Goal: Task Accomplishment & Management: Manage account settings

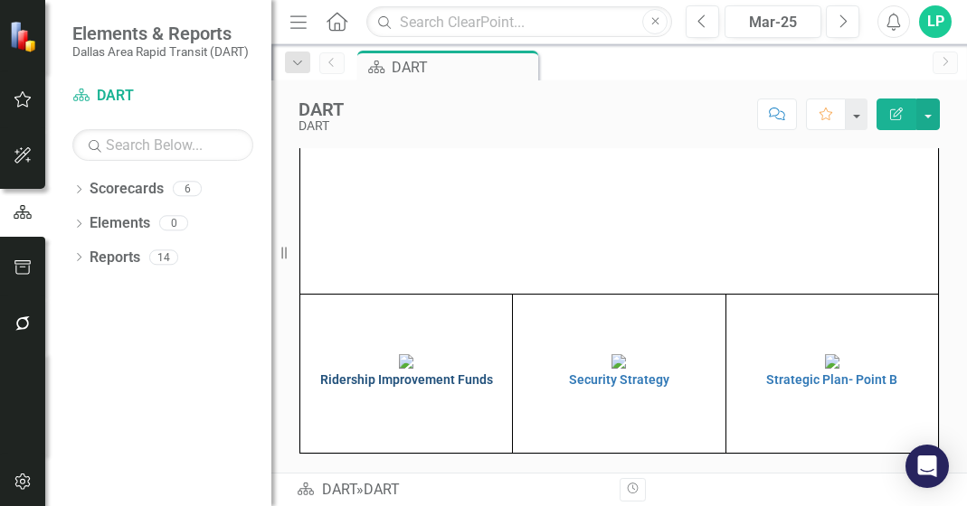
scroll to position [316, 0]
click at [399, 354] on img at bounding box center [406, 361] width 14 height 14
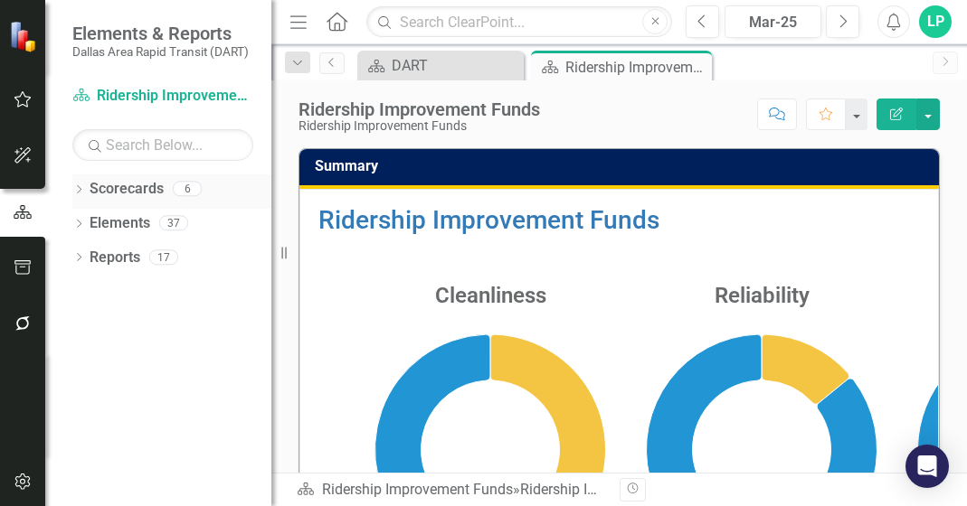
click at [136, 179] on link "Scorecards" at bounding box center [127, 189] width 74 height 21
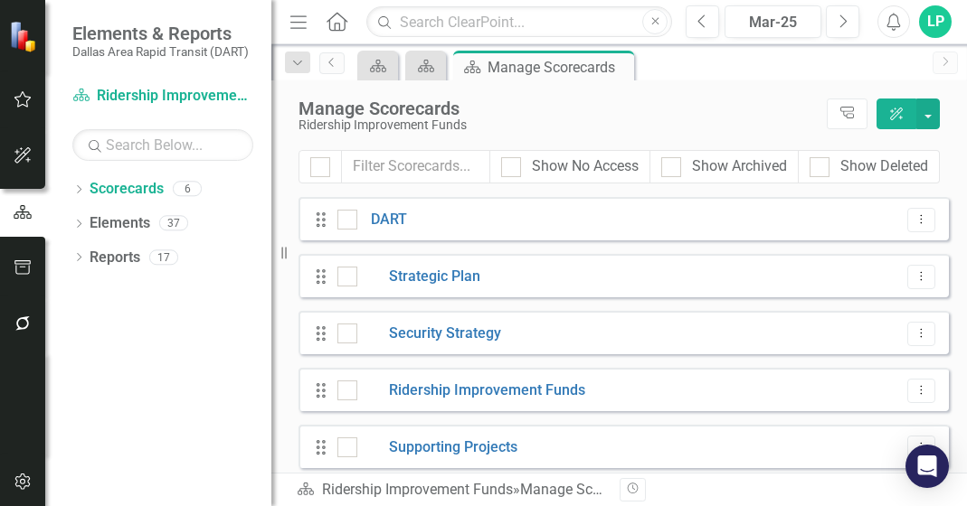
click at [489, 375] on div "Drag Ridership Improvement Funds Dropdown Menu" at bounding box center [623, 389] width 650 height 43
click at [495, 390] on link "Ridership Improvement Funds" at bounding box center [471, 391] width 228 height 21
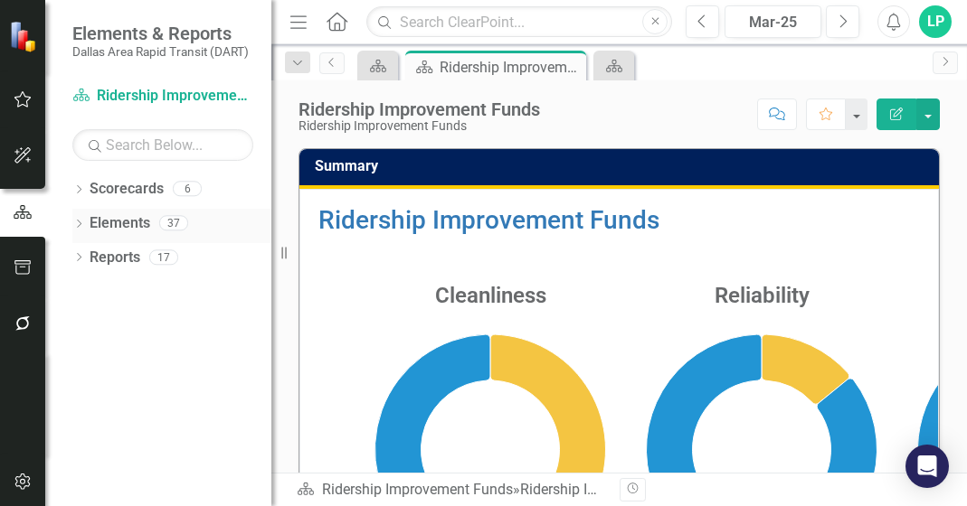
click at [119, 215] on link "Elements" at bounding box center [120, 223] width 61 height 21
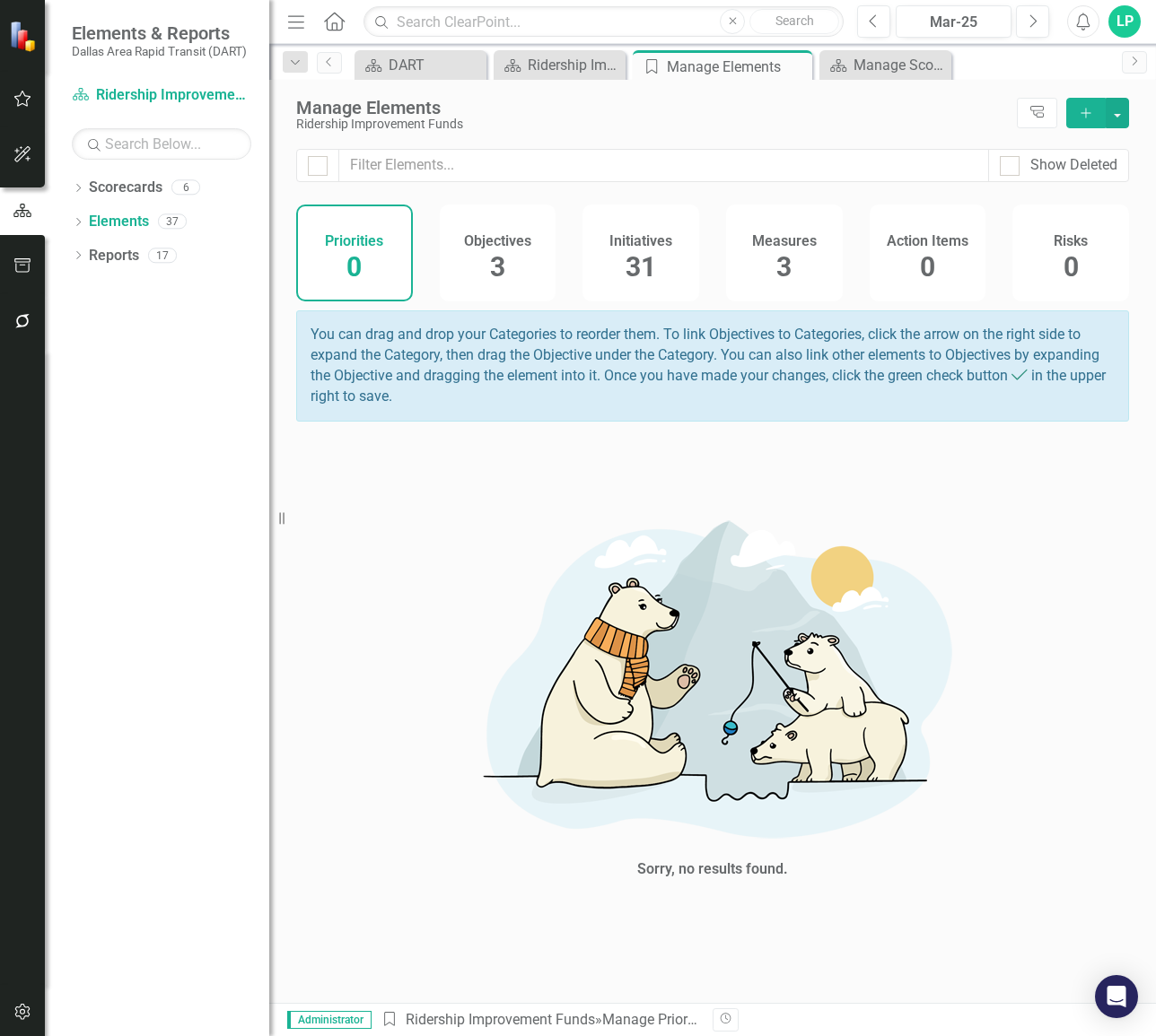
click at [670, 233] on h4 "Initiatives" at bounding box center [640, 241] width 63 height 16
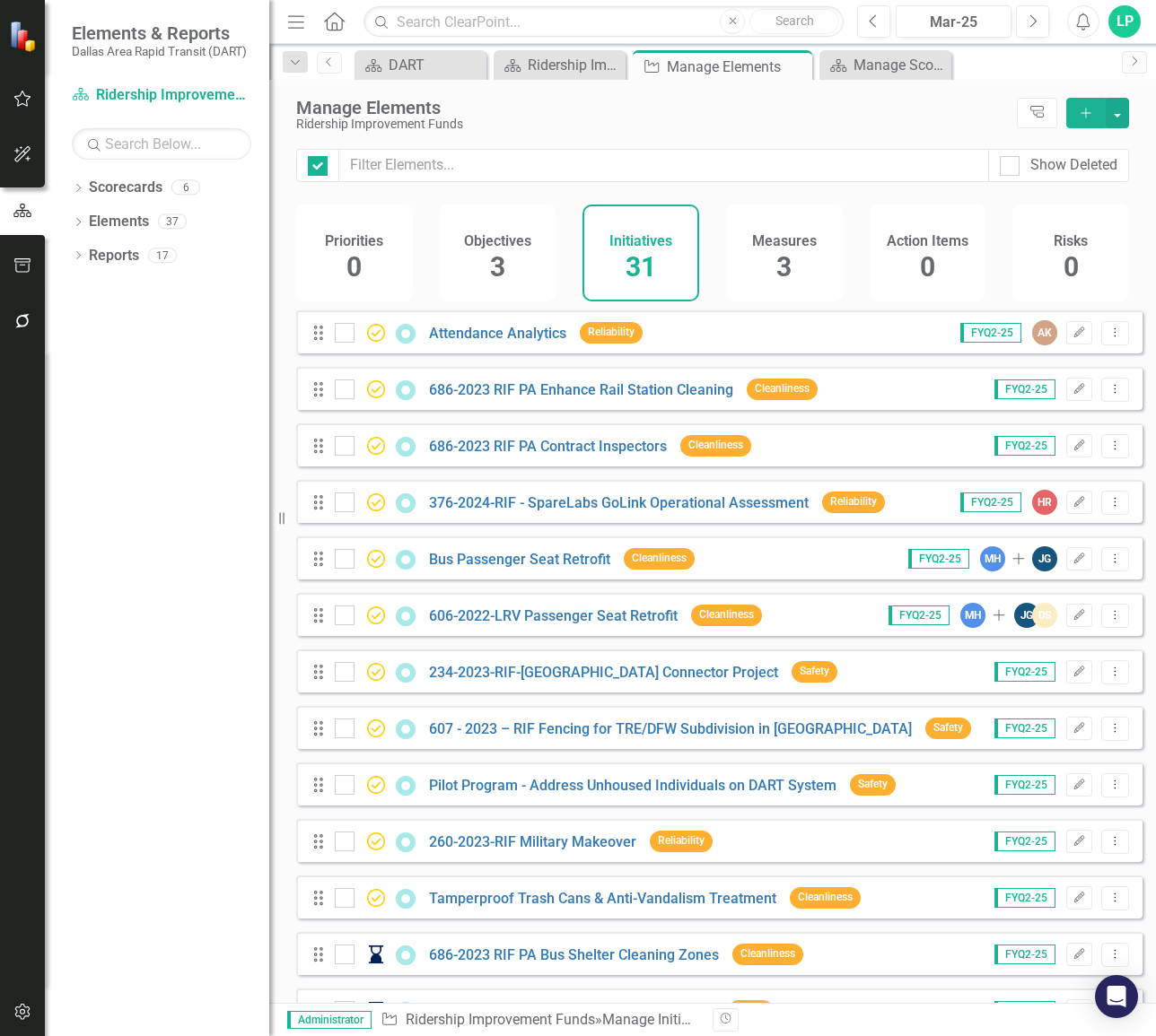
checkbox input "false"
click at [792, 261] on div "Measures 3" at bounding box center [785, 253] width 117 height 97
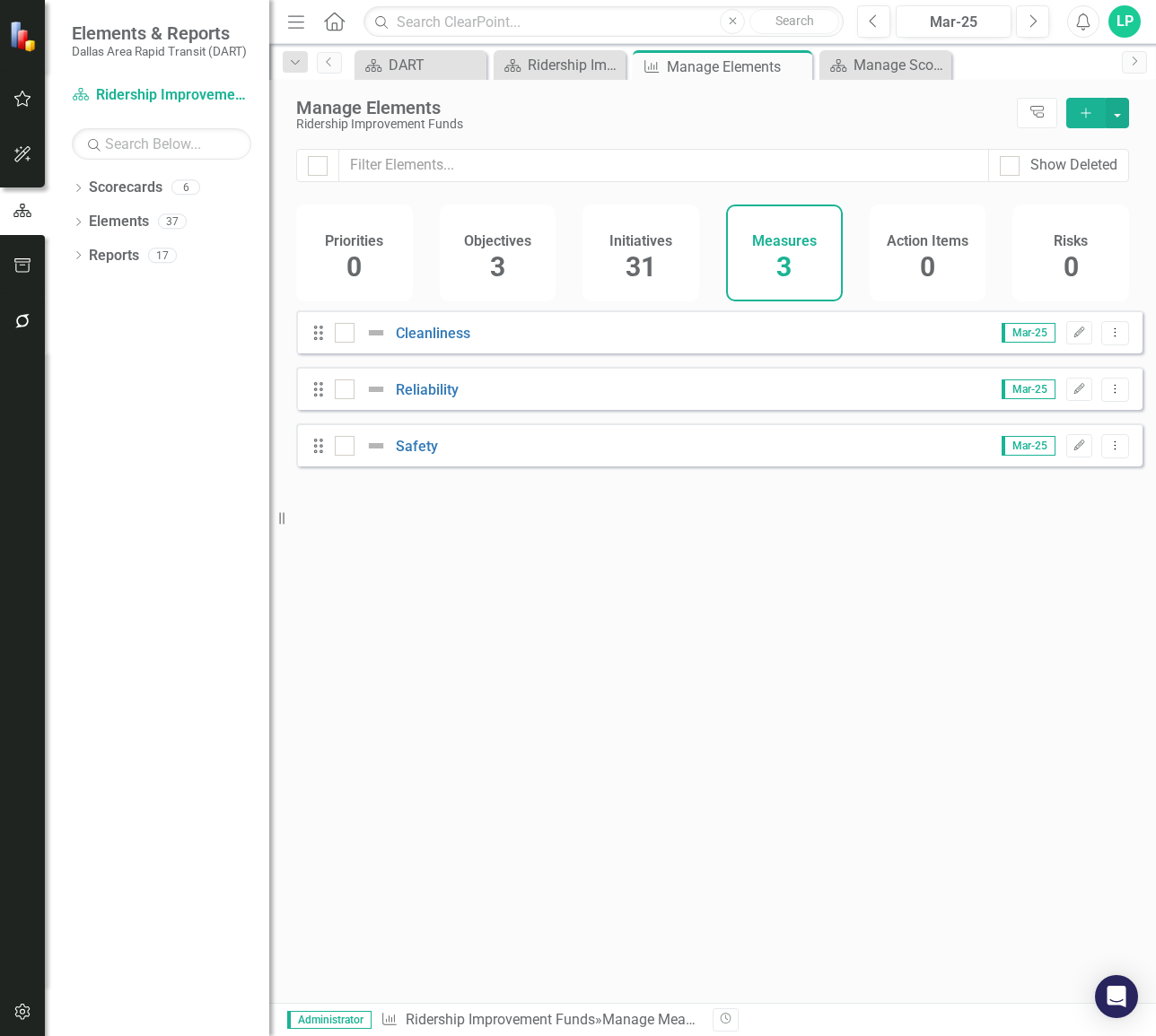
click at [628, 253] on span "31" at bounding box center [640, 267] width 31 height 32
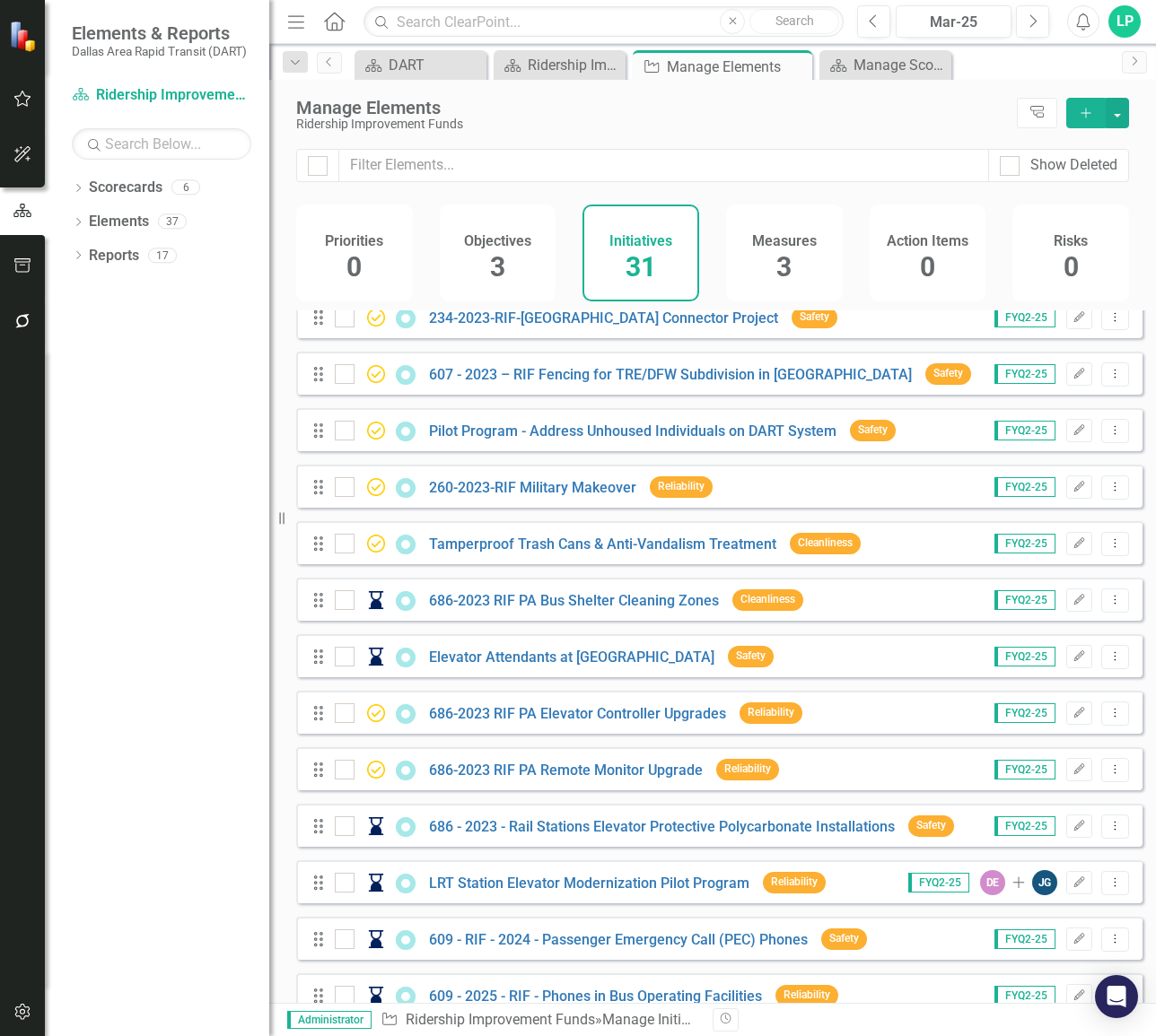
scroll to position [359, 0]
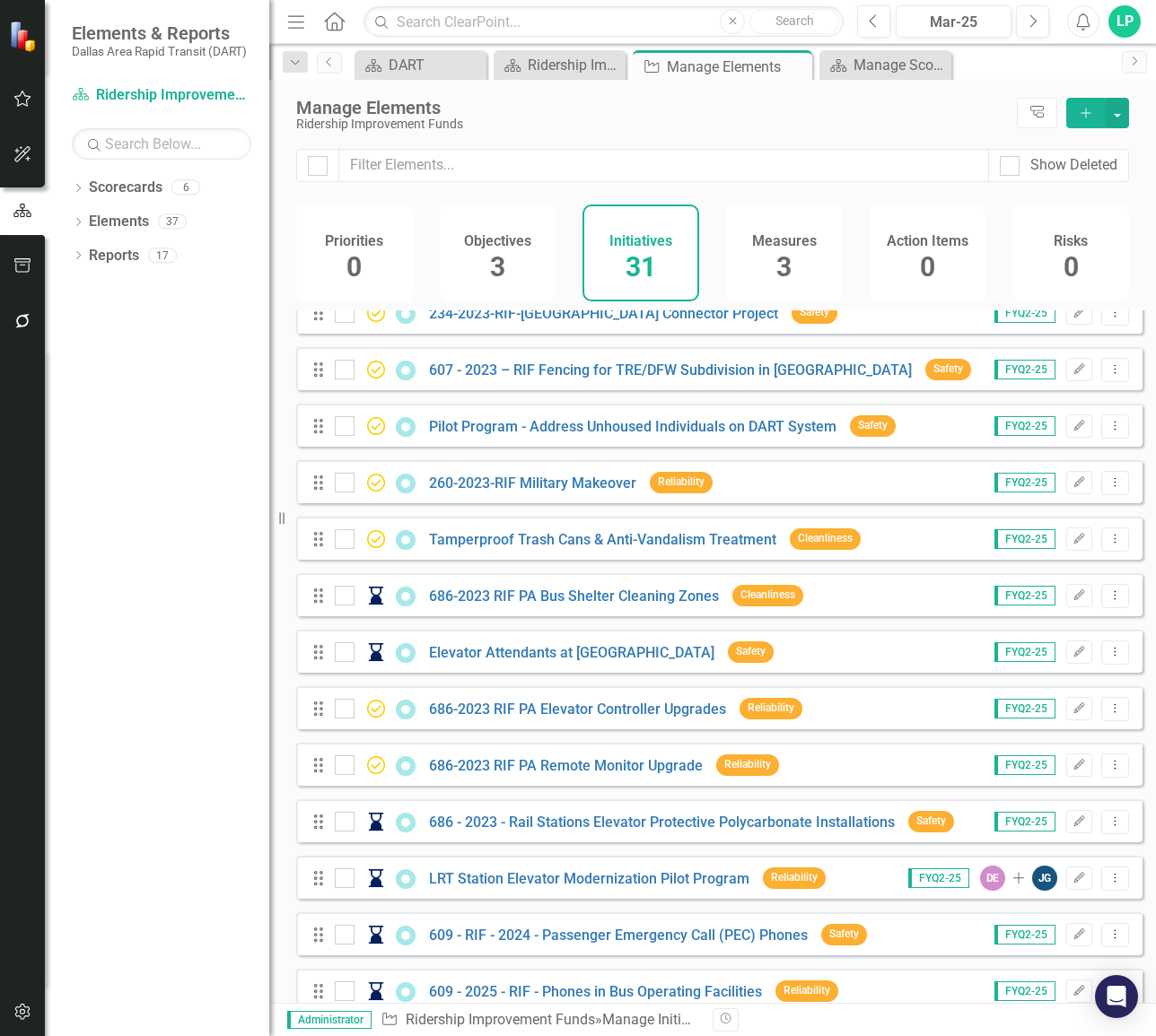
click at [601, 501] on div "686-2023 RIF PA Bus Shelter Cleaning Zones" at bounding box center [529, 596] width 389 height 22
click at [599, 501] on link "686-2023 RIF PA Bus Shelter Cleaning Zones" at bounding box center [574, 595] width 290 height 17
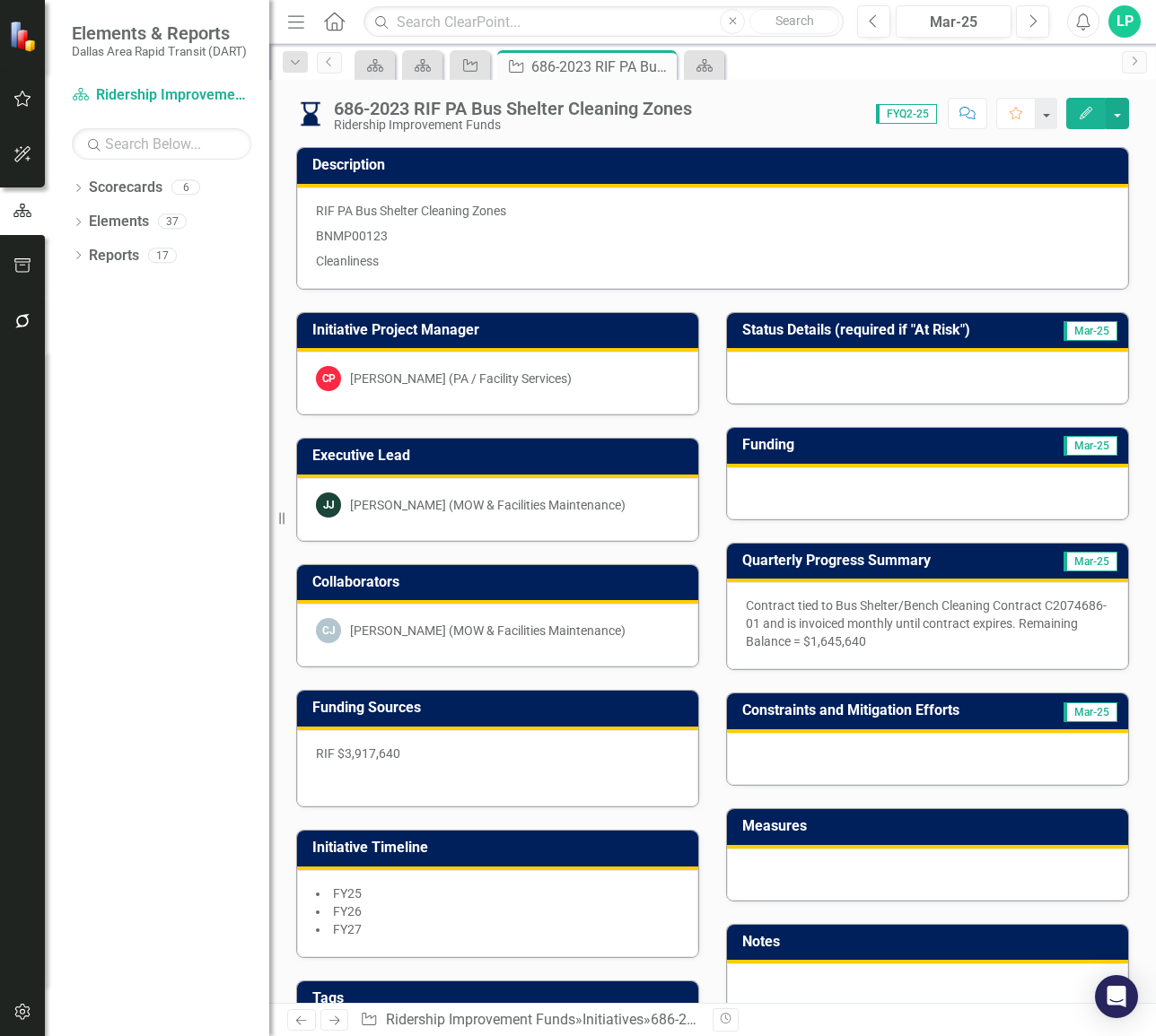
click at [760, 501] on p "Contract tied to Bus Shelter/Bench Cleaning Contract C2074686-01 and is invoice…" at bounding box center [927, 623] width 363 height 54
click at [759, 501] on p "Contract tied to Bus Shelter/Bench Cleaning Contract C2074686-01 and is invoice…" at bounding box center [927, 623] width 363 height 54
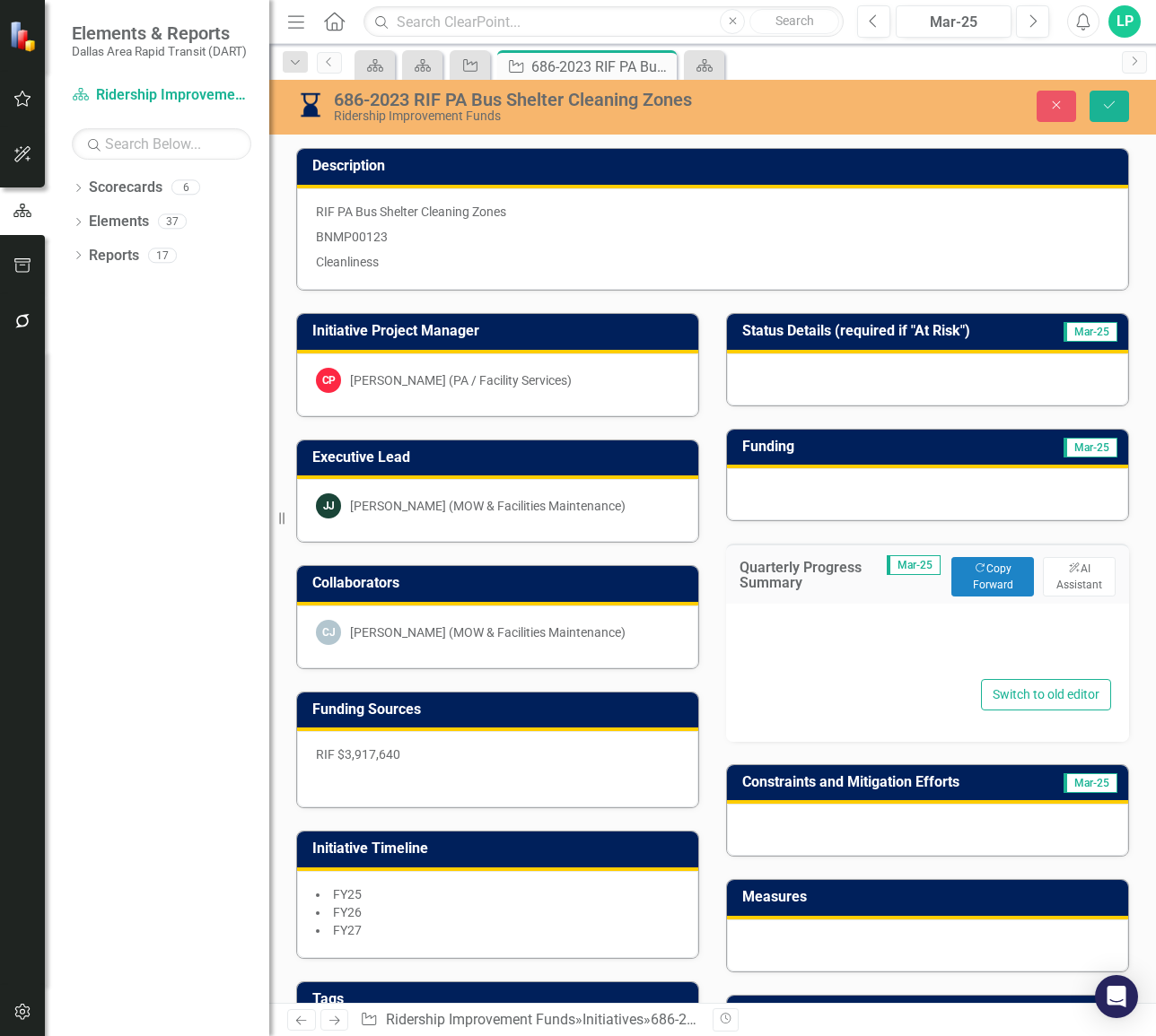
type textarea "<p>Contract tied to Bus Shelter/Bench Cleaning Contract C2074686-01 and is invo…"
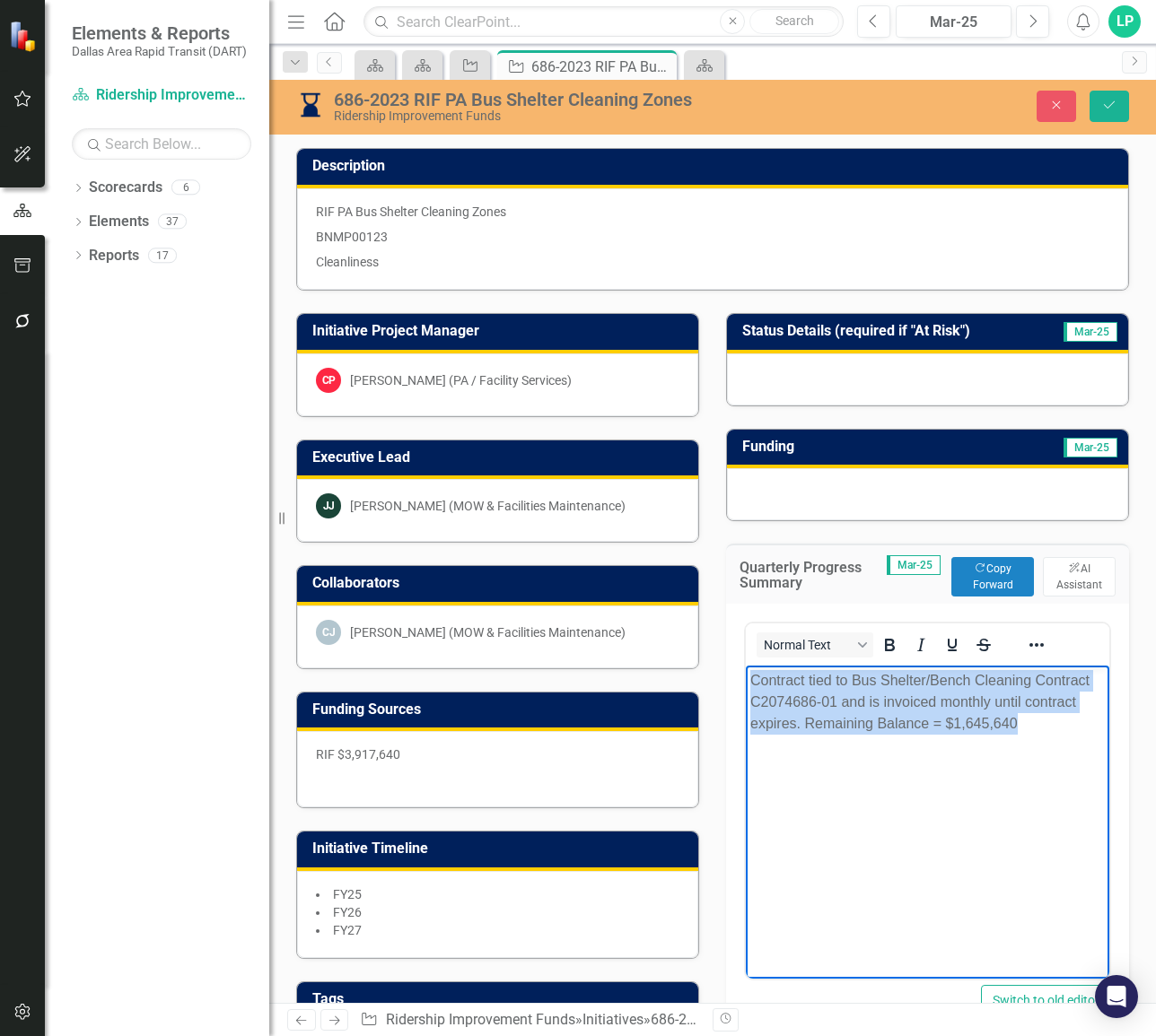
drag, startPoint x: 753, startPoint y: 677, endPoint x: 1062, endPoint y: 724, distance: 312.6
click at [959, 501] on p "Contract tied to Bus Shelter/Bench Cleaning Contract C2074686-01 and is invoice…" at bounding box center [927, 702] width 354 height 65
copy p "Contract tied to Bus Shelter/Bench Cleaning Contract C2074686-01 and is invoice…"
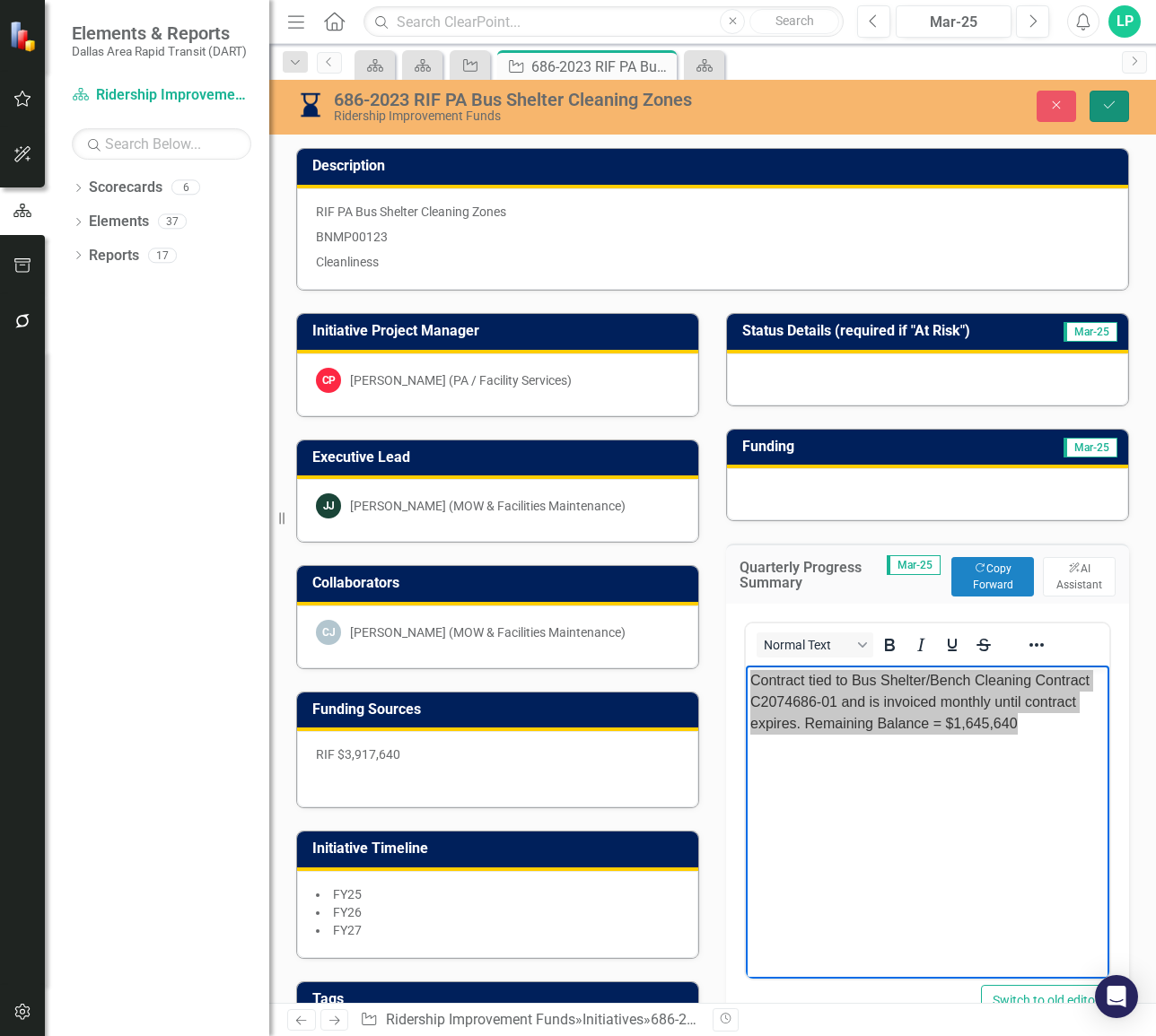
drag, startPoint x: 1102, startPoint y: 103, endPoint x: 1013, endPoint y: 349, distance: 261.6
click at [959, 103] on icon "Save" at bounding box center [1109, 104] width 16 height 13
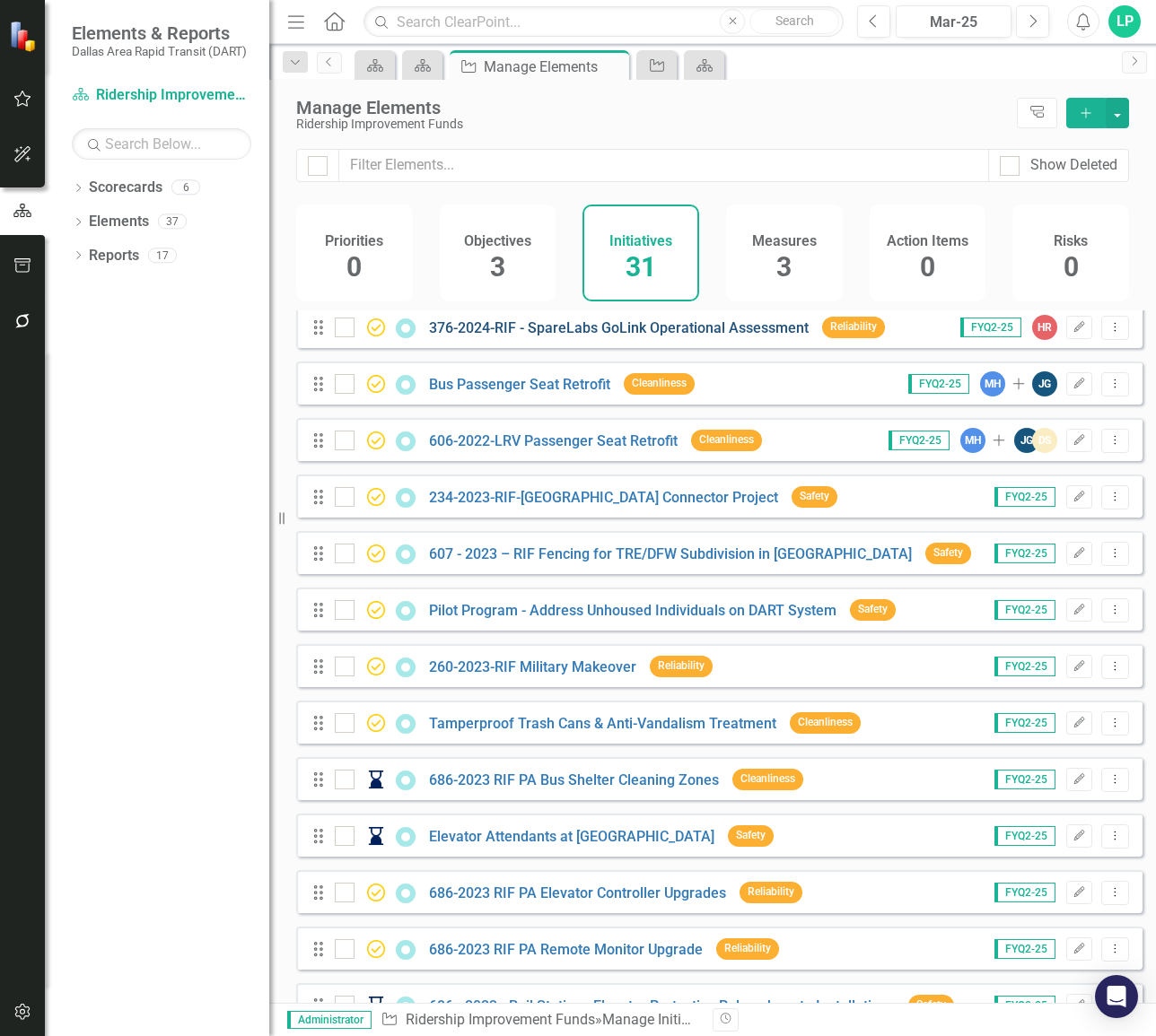
scroll to position [180, 0]
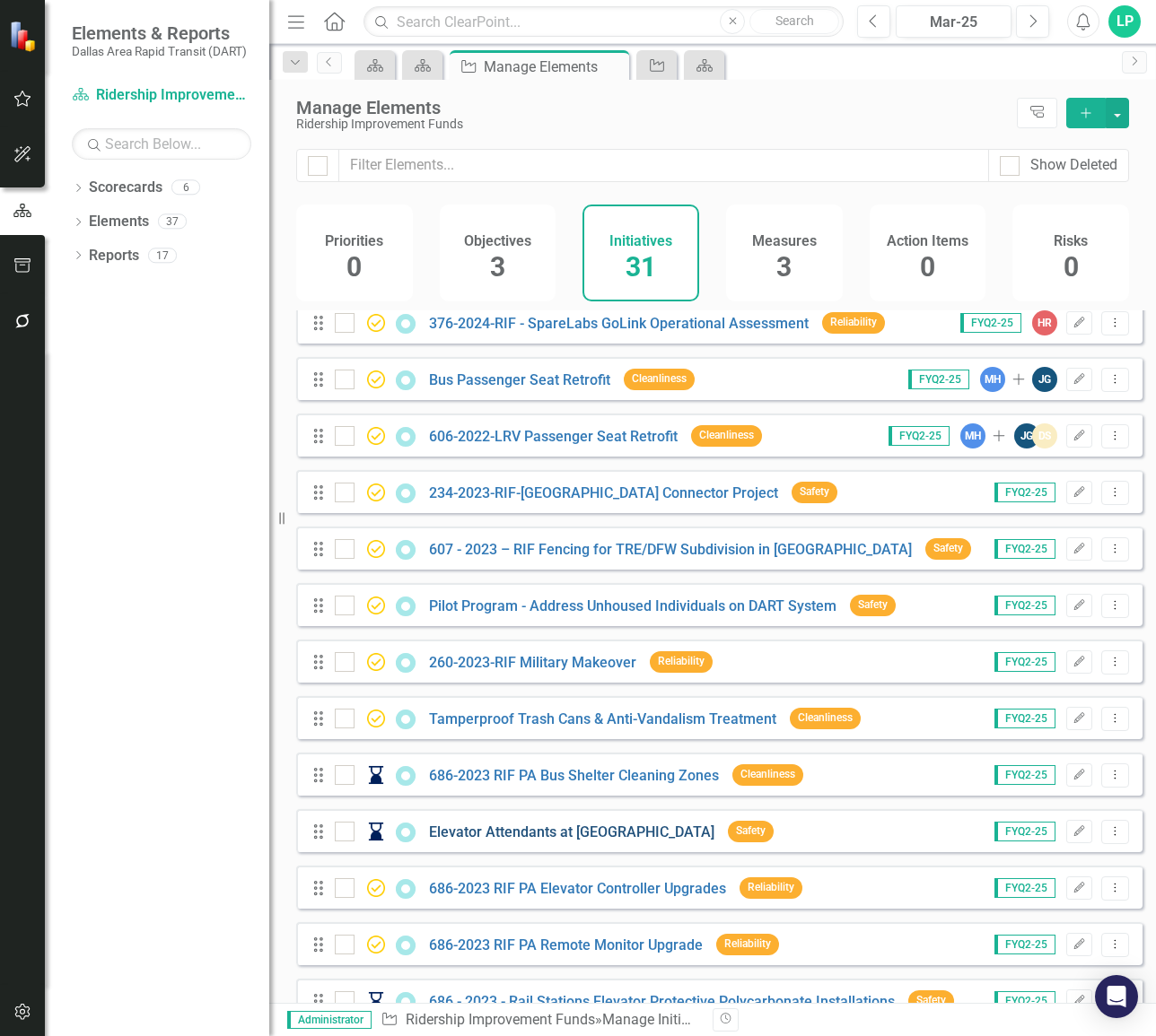
click at [567, 501] on link "Elevator Attendants at [GEOGRAPHIC_DATA]" at bounding box center [572, 832] width 286 height 17
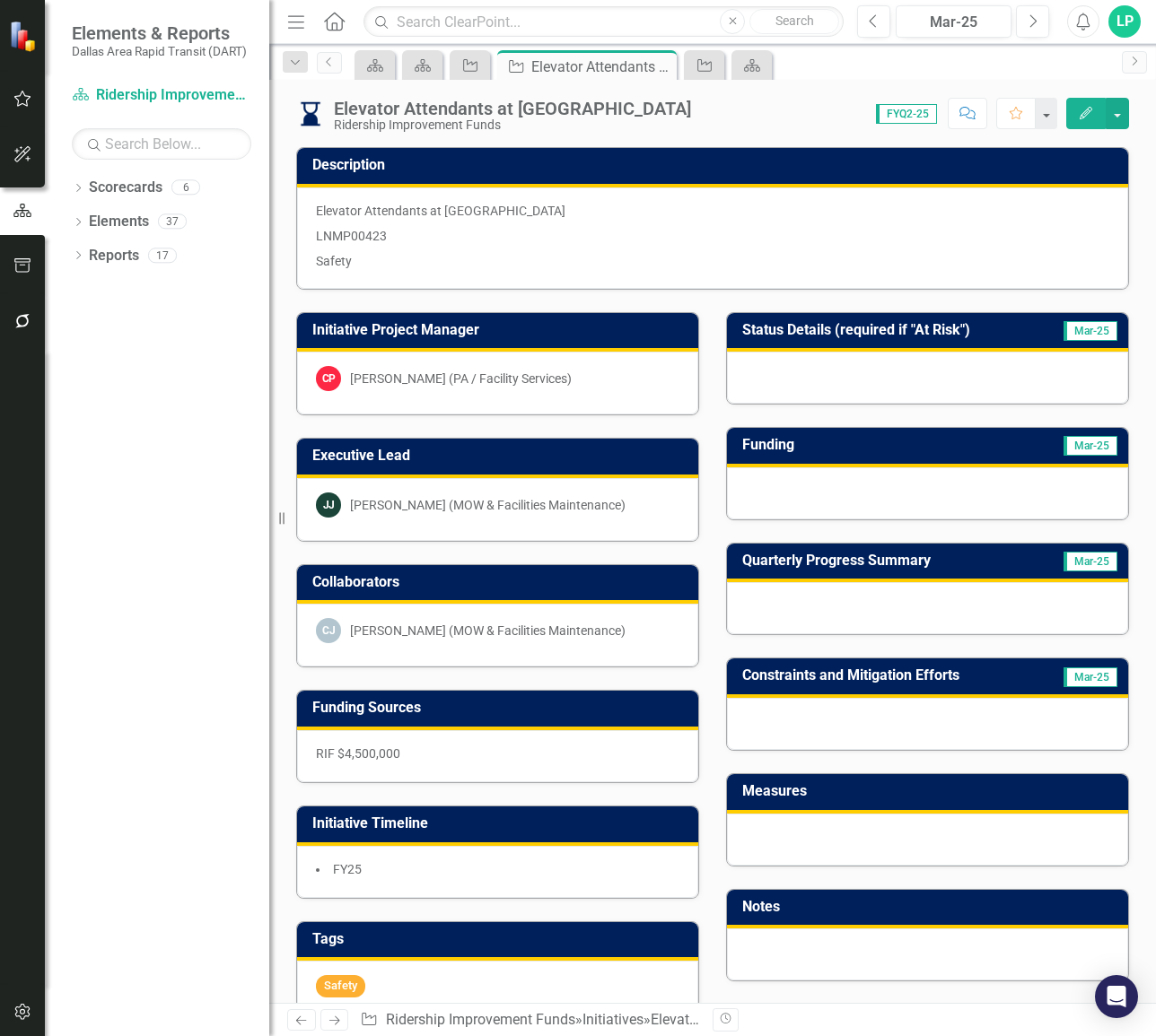
click at [795, 501] on div at bounding box center [927, 608] width 401 height 52
click at [799, 501] on div at bounding box center [927, 608] width 401 height 52
click at [959, 501] on div at bounding box center [927, 608] width 401 height 52
